Goal: Task Accomplishment & Management: Use online tool/utility

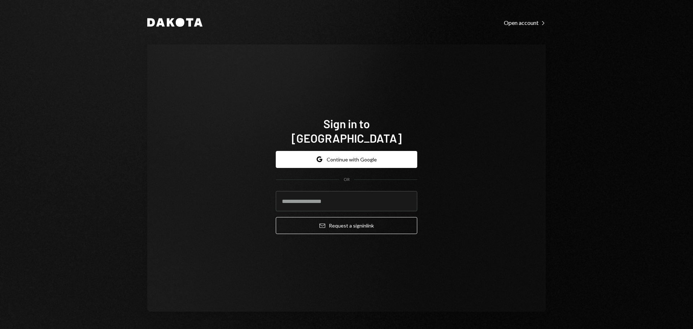
type input "**********"
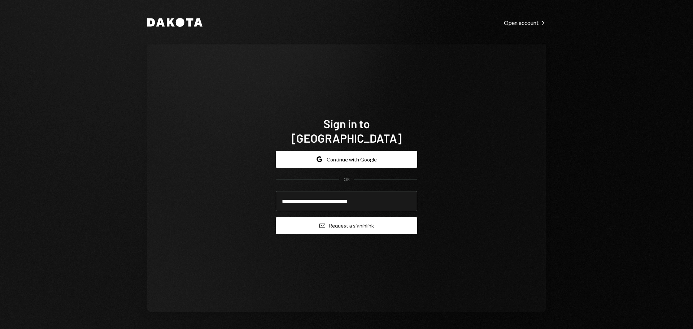
click at [320, 223] on icon "Email" at bounding box center [323, 226] width 6 height 6
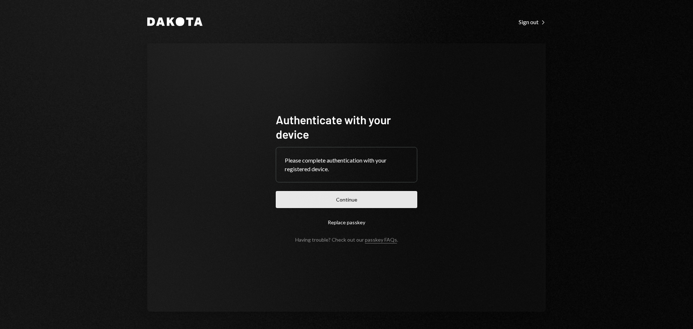
click at [291, 199] on button "Continue" at bounding box center [347, 199] width 142 height 17
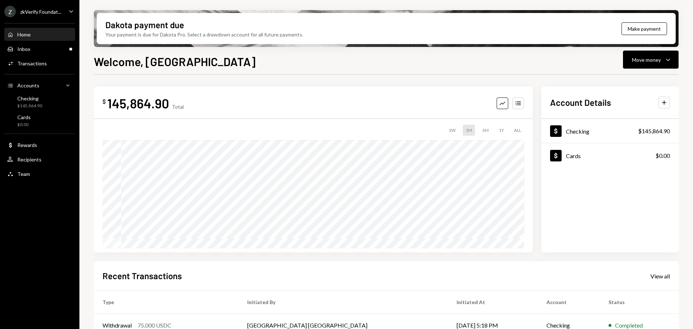
click at [58, 15] on div "Z zkVerify Foundat..." at bounding box center [32, 12] width 57 height 12
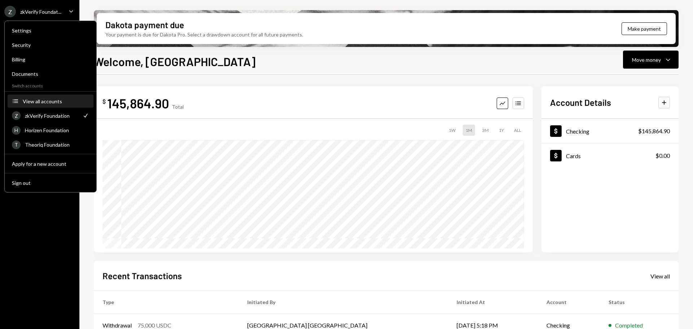
click at [40, 101] on div "View all accounts" at bounding box center [56, 101] width 66 height 6
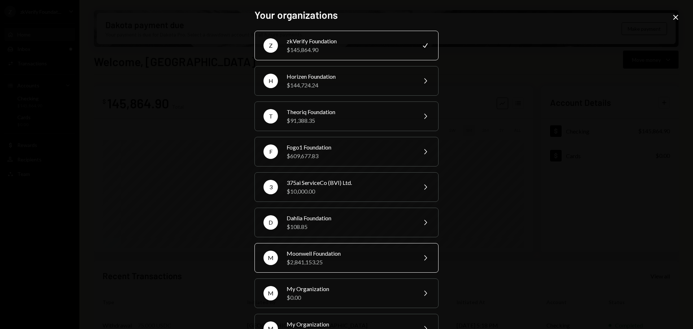
click at [326, 259] on div "$2,841,153.25" at bounding box center [350, 262] width 126 height 9
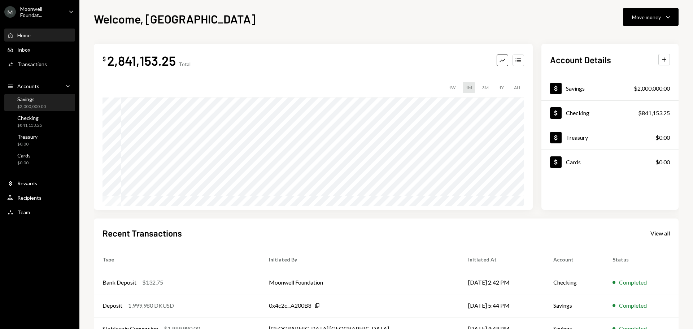
click at [45, 106] on div "$2,000,000.00" at bounding box center [31, 107] width 29 height 6
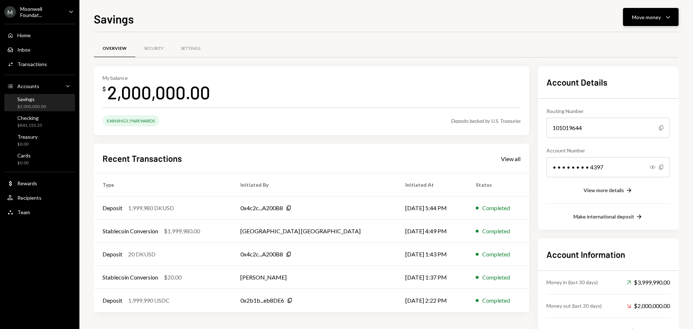
click at [639, 18] on div "Move money" at bounding box center [646, 17] width 29 height 8
click at [634, 93] on div "Swap stablecoins" at bounding box center [645, 94] width 53 height 8
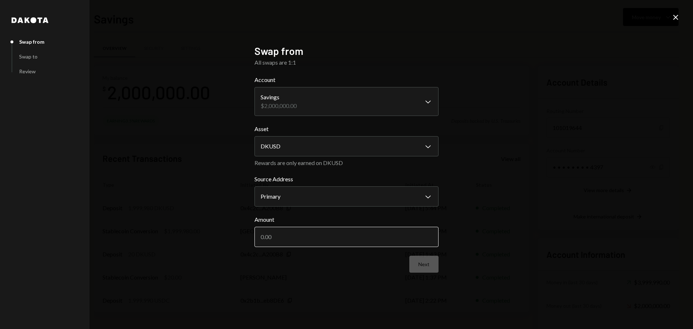
click at [314, 237] on input "Amount" at bounding box center [347, 237] width 184 height 20
type input "2"
type input "1800000"
click at [419, 268] on button "Next" at bounding box center [424, 264] width 29 height 17
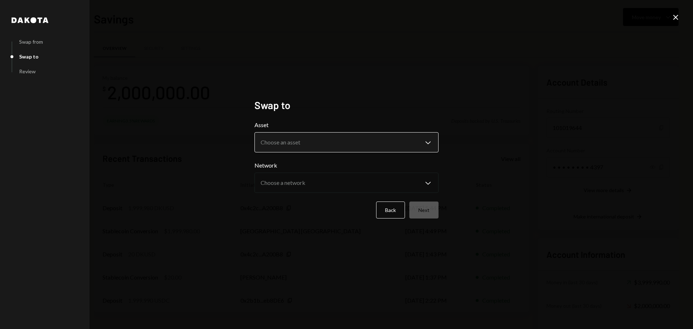
click at [344, 142] on body "M Moonwell Foundat... Caret Down Home Home Inbox Inbox Activities Transactions …" at bounding box center [346, 164] width 693 height 329
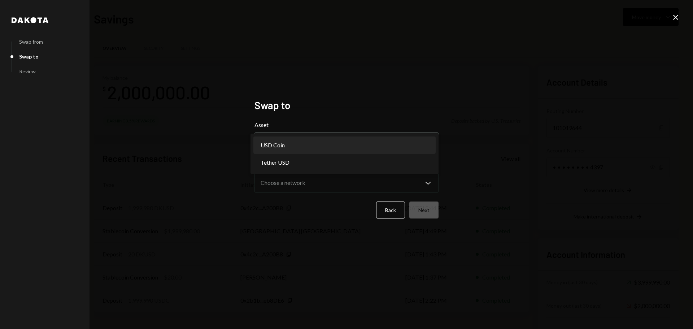
select select "****"
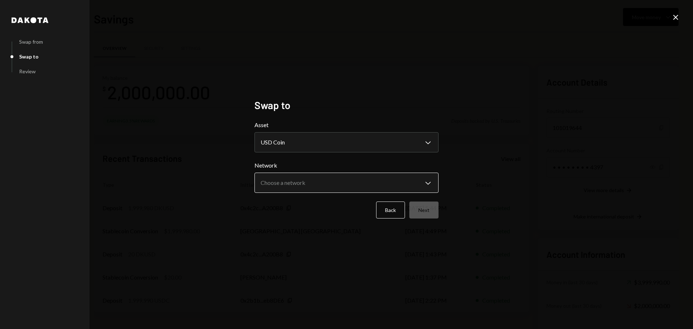
click at [291, 180] on body "M Moonwell Foundat... Caret Down Home Home Inbox Inbox Activities Transactions …" at bounding box center [346, 164] width 693 height 329
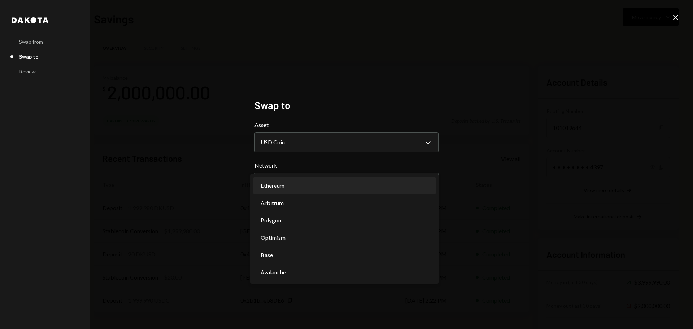
select select "**********"
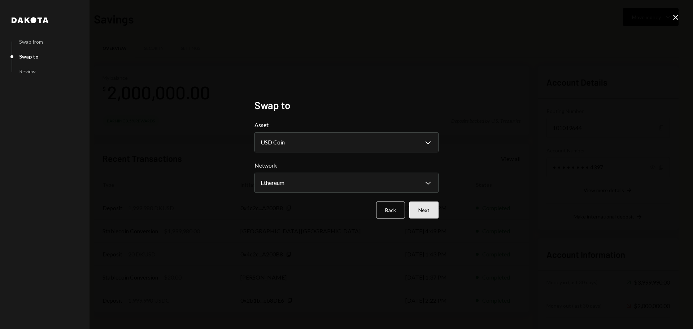
click at [415, 212] on button "Next" at bounding box center [424, 210] width 29 height 17
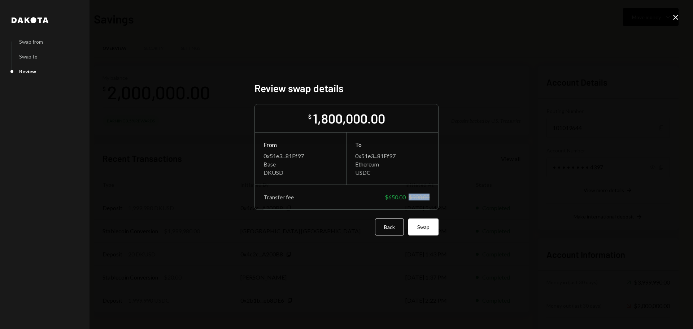
drag, startPoint x: 429, startPoint y: 200, endPoint x: 406, endPoint y: 196, distance: 23.8
click at [406, 196] on div "$650.00 $900.00" at bounding box center [407, 197] width 45 height 7
click at [423, 199] on div "$900.00" at bounding box center [419, 197] width 21 height 7
click at [390, 230] on button "Back" at bounding box center [389, 226] width 29 height 17
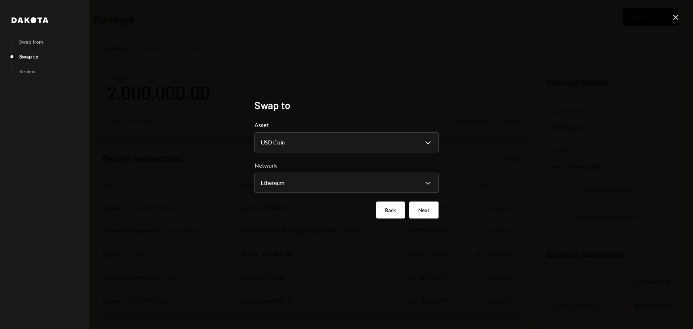
click at [386, 208] on button "Back" at bounding box center [390, 210] width 29 height 17
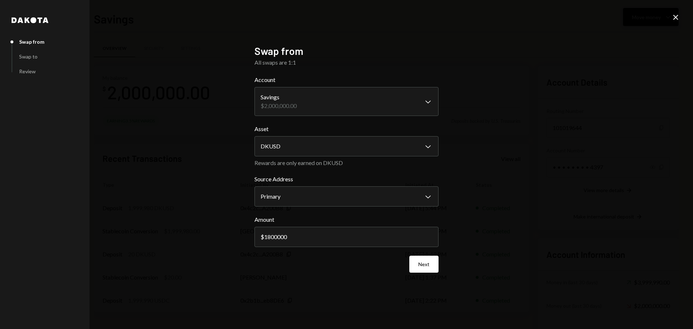
click at [674, 18] on icon "Close" at bounding box center [676, 17] width 9 height 9
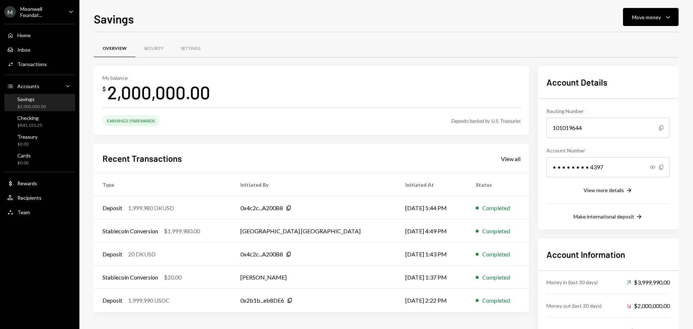
click at [48, 10] on div "Moonwell Foundat..." at bounding box center [41, 12] width 43 height 12
